Goal: Find specific page/section: Find specific page/section

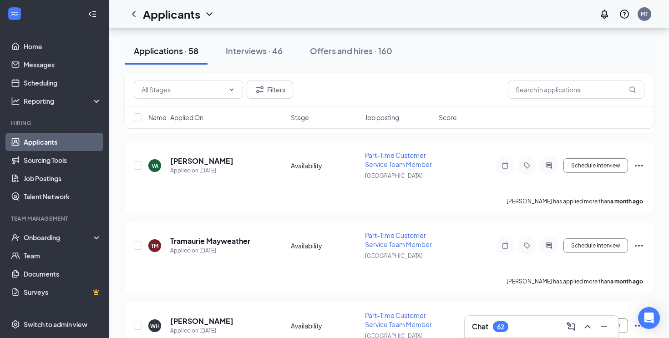
scroll to position [2226, 0]
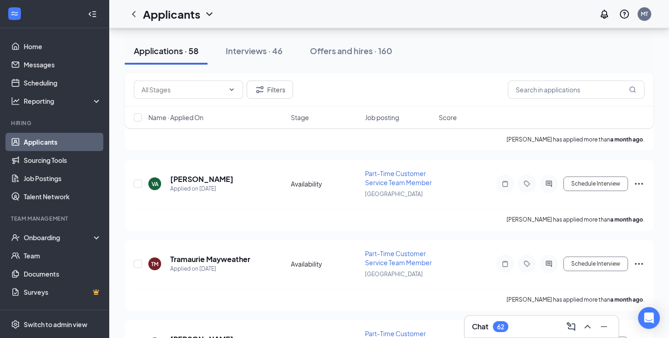
click at [377, 120] on span "Job posting" at bounding box center [382, 117] width 34 height 9
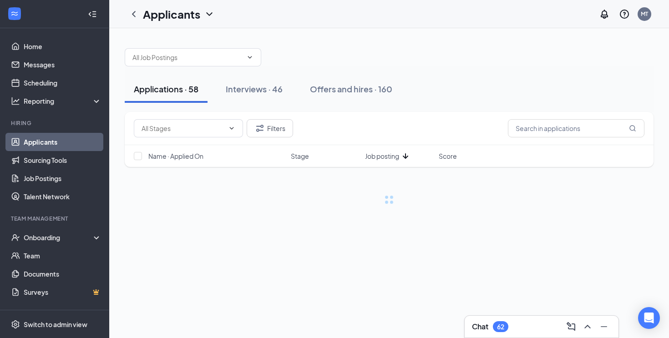
scroll to position [0, 0]
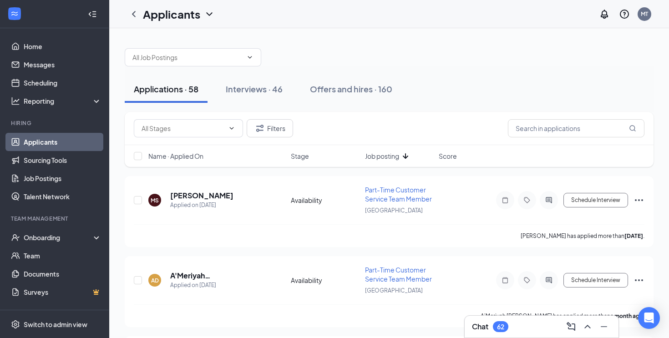
click at [385, 154] on span "Job posting" at bounding box center [382, 155] width 34 height 9
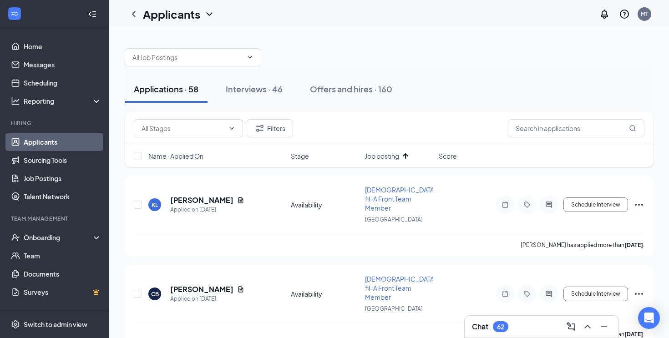
click at [193, 158] on span "Name · Applied On" at bounding box center [175, 155] width 55 height 9
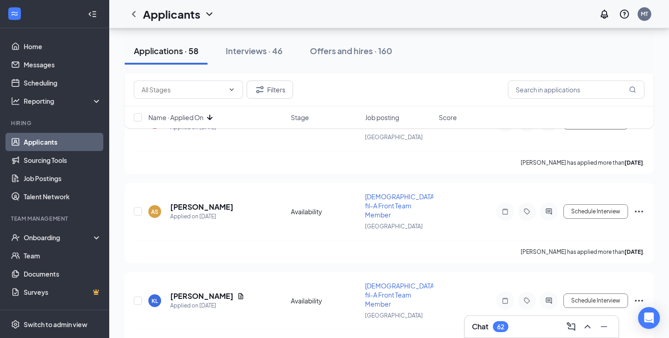
scroll to position [373, 0]
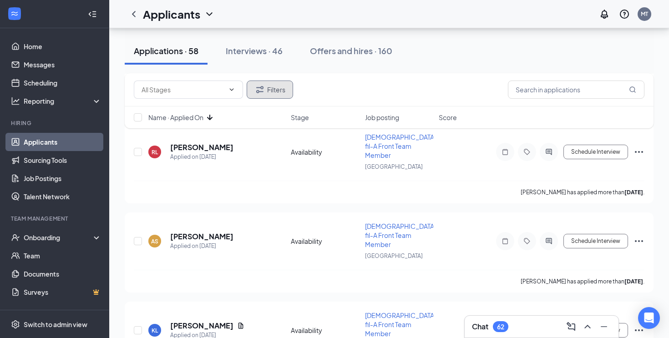
click at [266, 88] on button "Filters" at bounding box center [269, 89] width 46 height 18
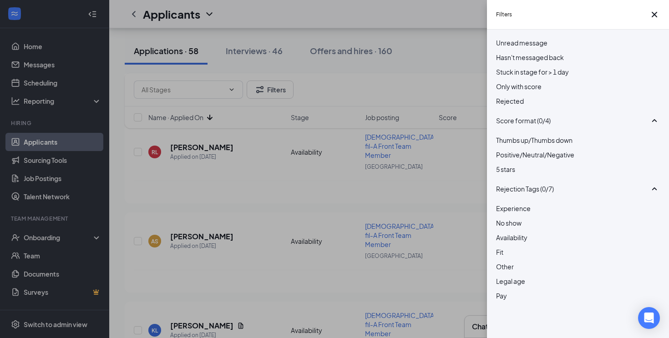
scroll to position [0, 0]
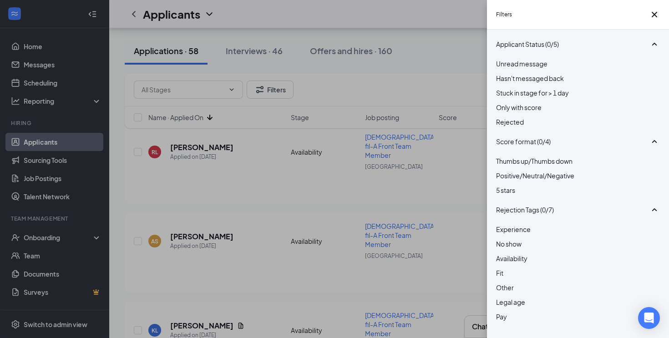
click at [351, 97] on div "Filters Applicant Status (0/5) Unread message Hasn't messaged back Stuck in sta…" at bounding box center [334, 169] width 669 height 338
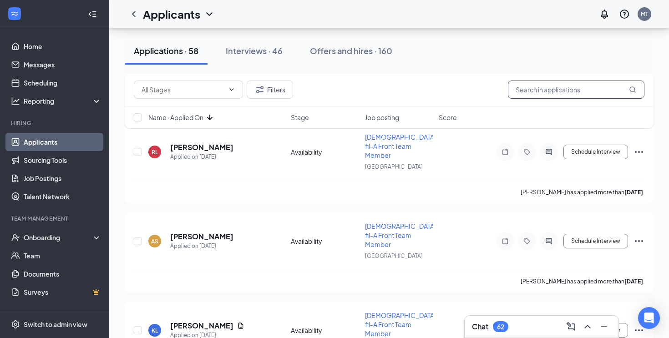
click at [601, 96] on input "text" at bounding box center [576, 89] width 136 height 18
type input "driver"
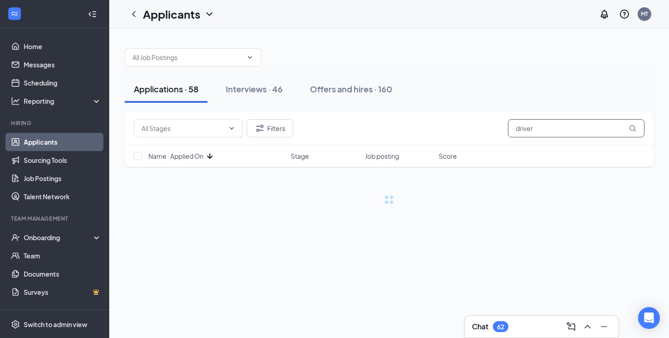
click at [585, 131] on input "driver" at bounding box center [576, 128] width 136 height 18
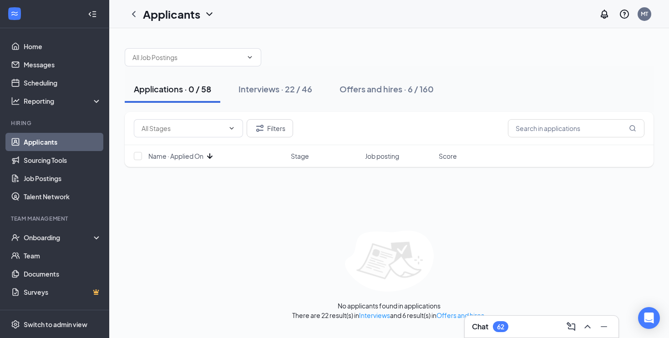
click at [498, 83] on div "Applications · 0 / 58 Interviews · 22 / 46 Offers and hires · 6 / 160" at bounding box center [389, 88] width 528 height 27
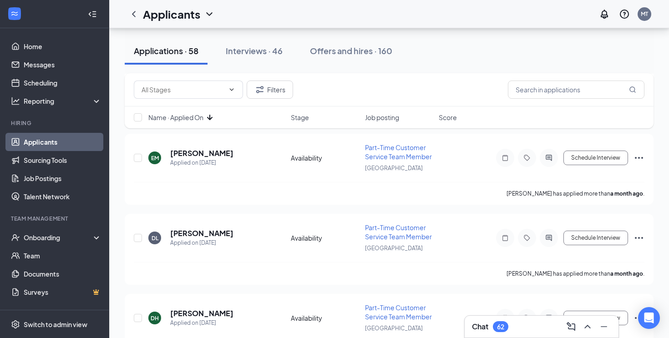
scroll to position [2844, 0]
